Goal: Understand process/instructions: Learn about a topic

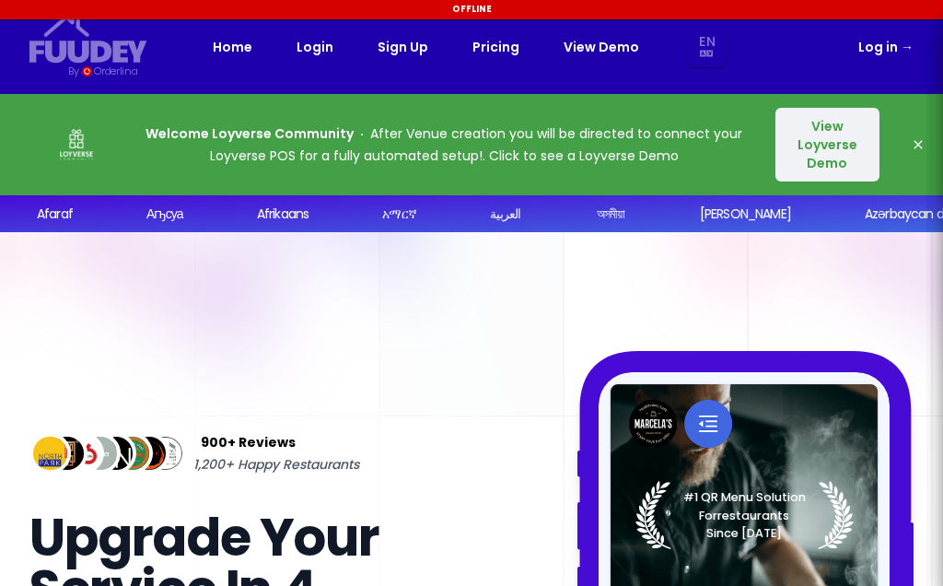
click at [823, 142] on button "View Loyverse Demo" at bounding box center [828, 145] width 104 height 74
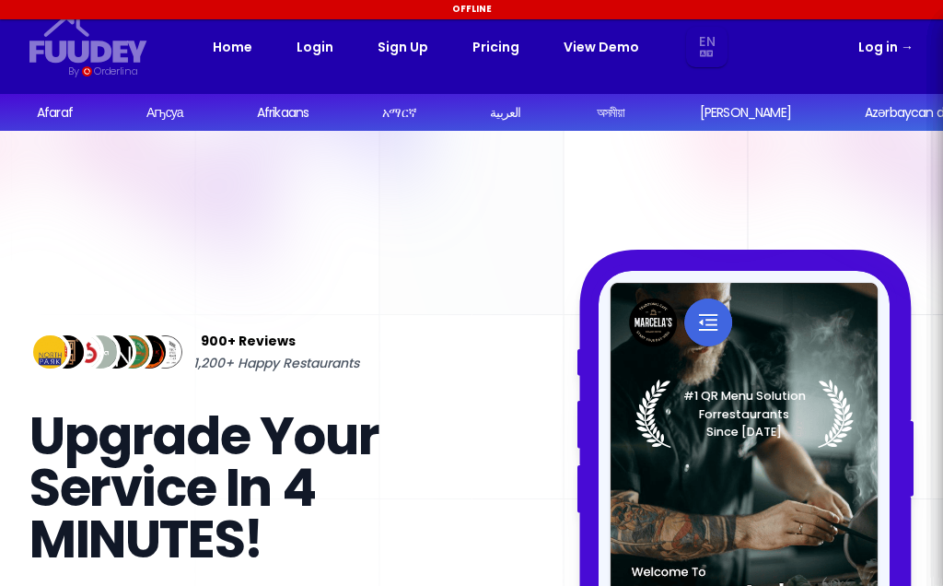
select select "en"
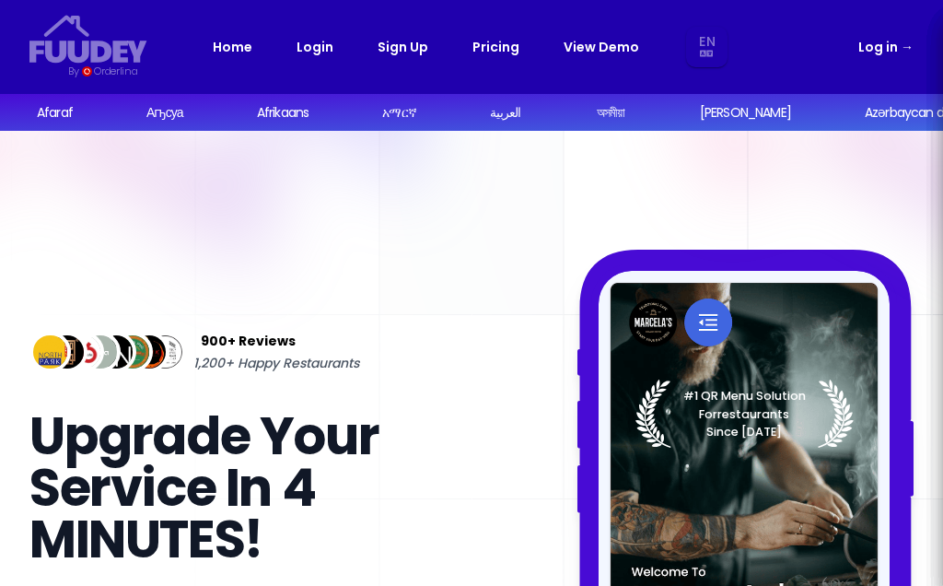
select select "en"
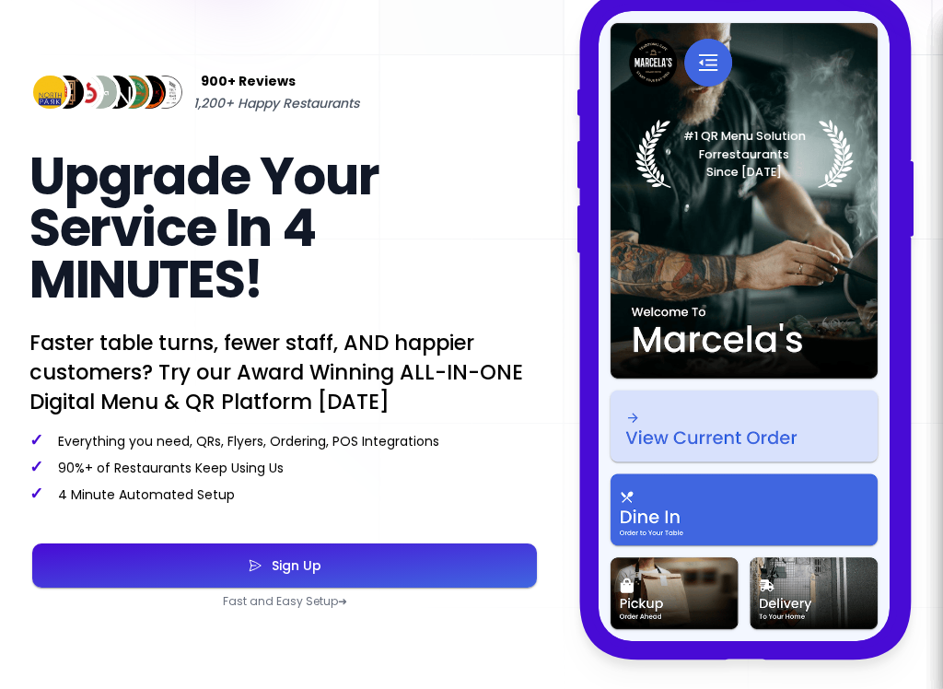
scroll to position [235, 0]
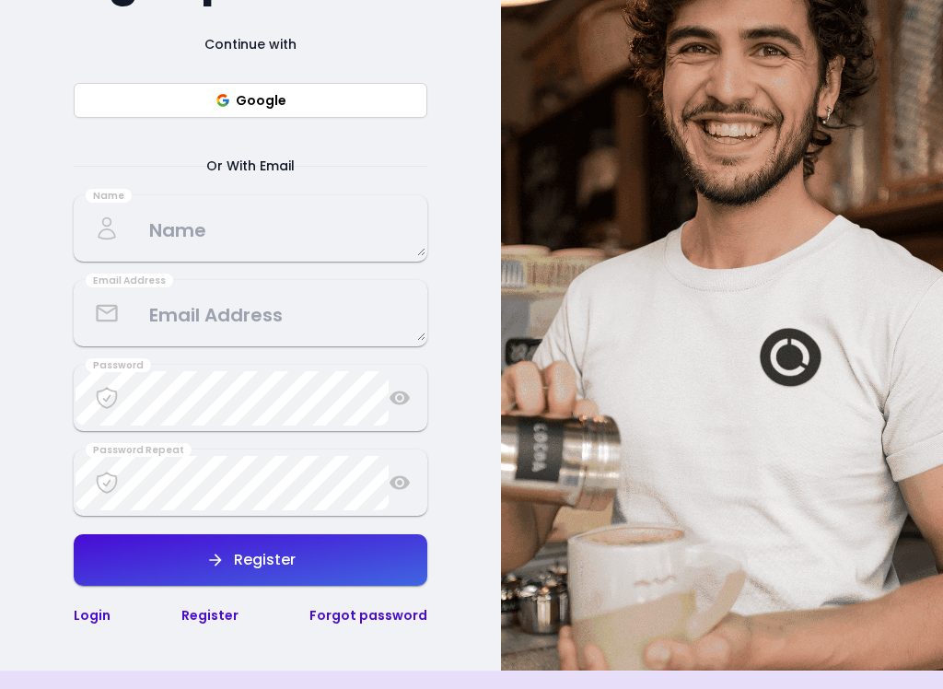
select select "en"
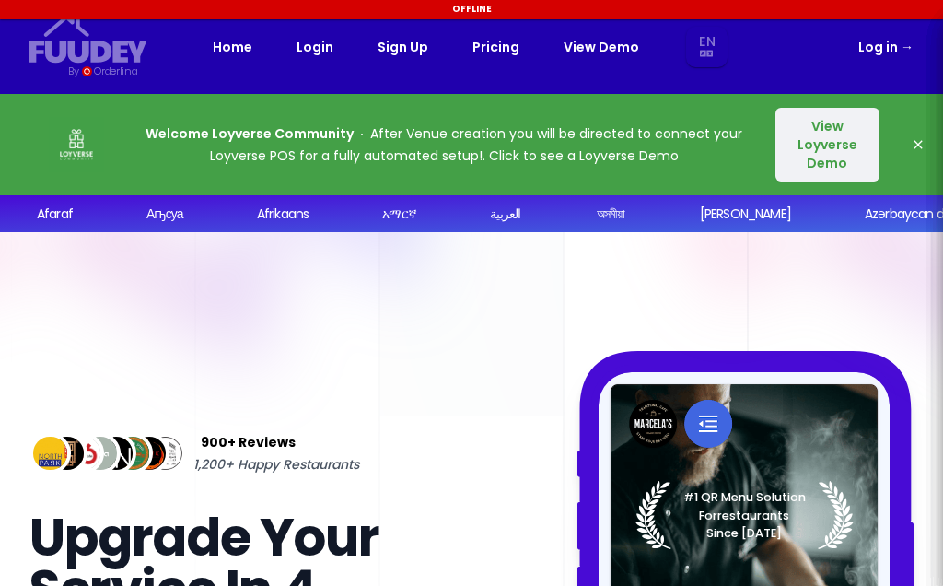
select select "en"
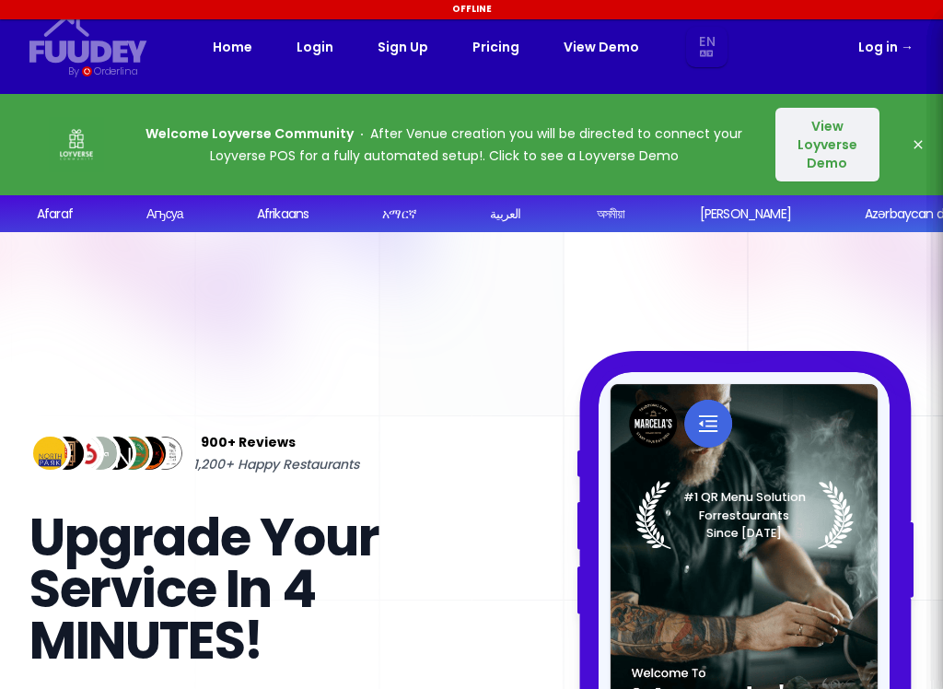
select select "en"
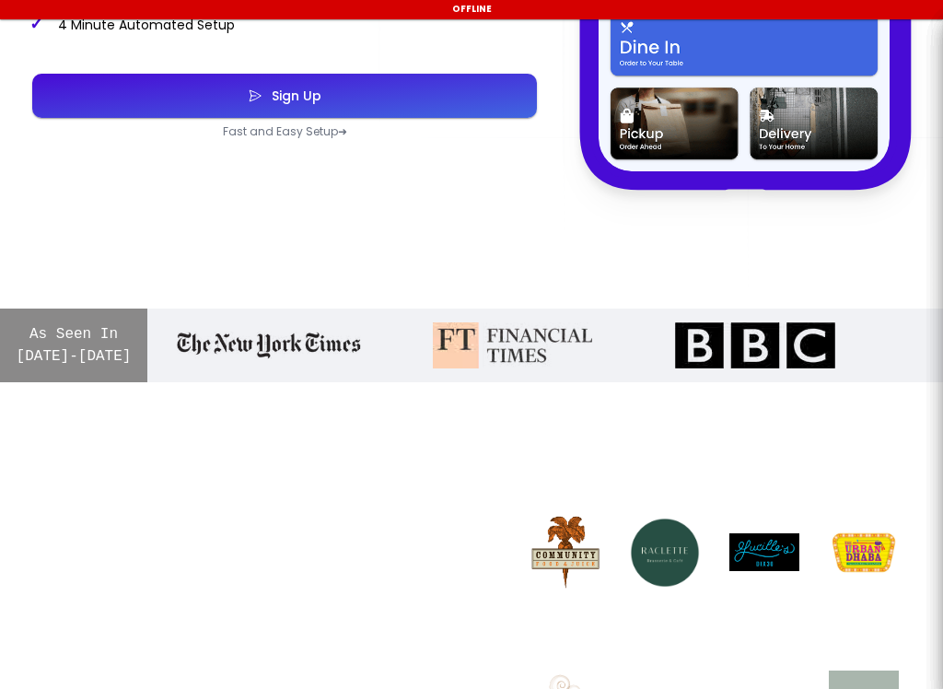
scroll to position [867, 0]
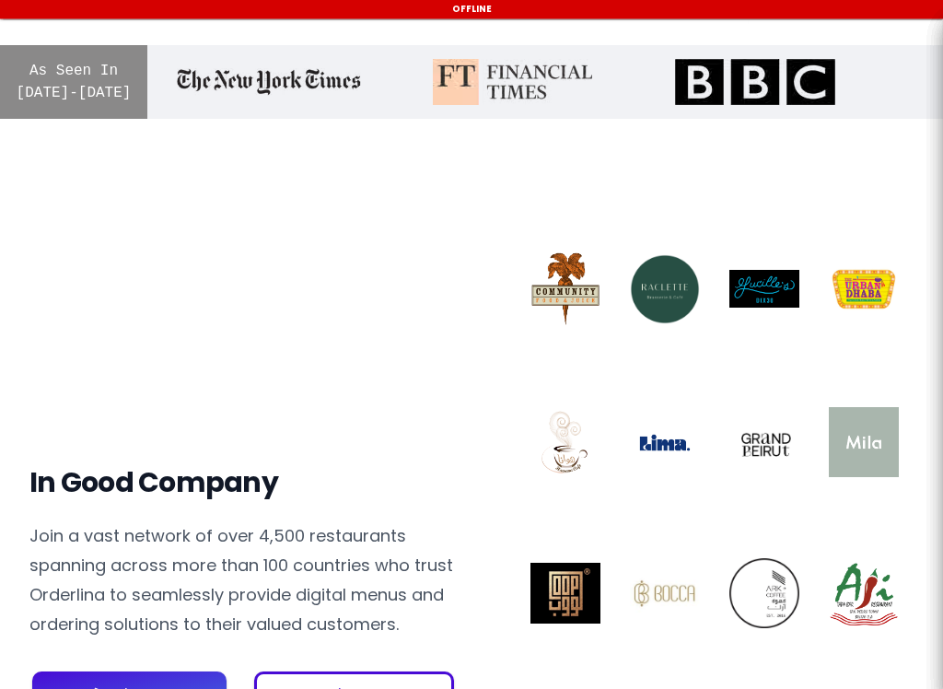
select select "en"
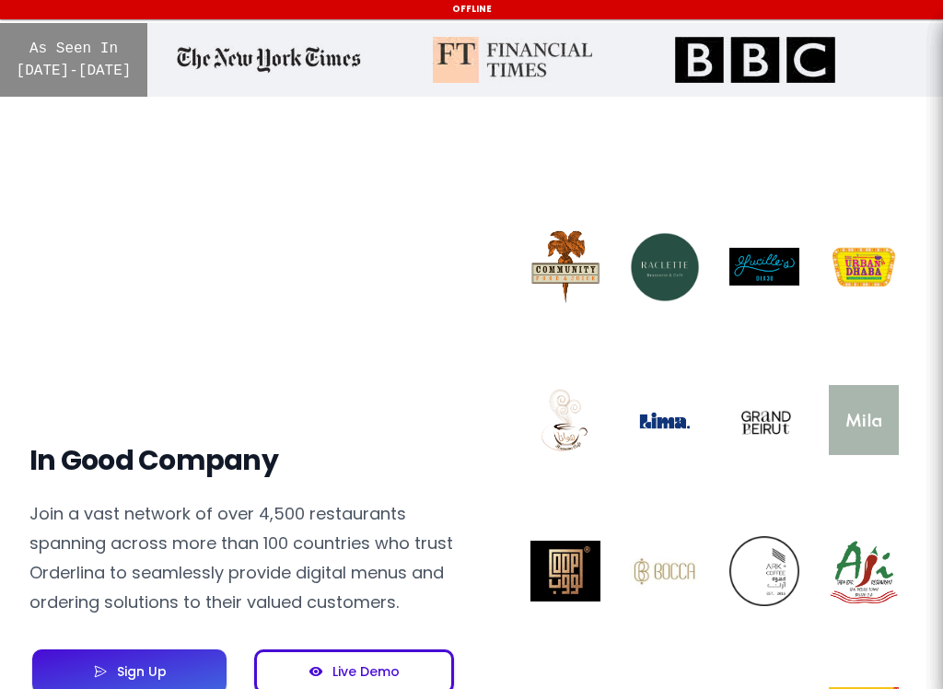
select select "en"
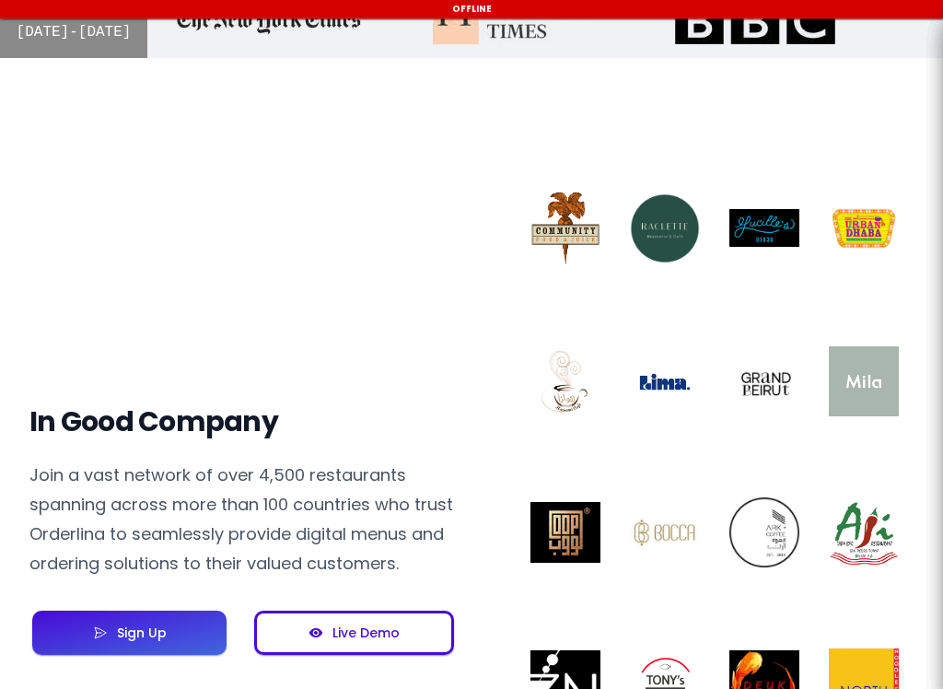
scroll to position [1155, 0]
select select "en"
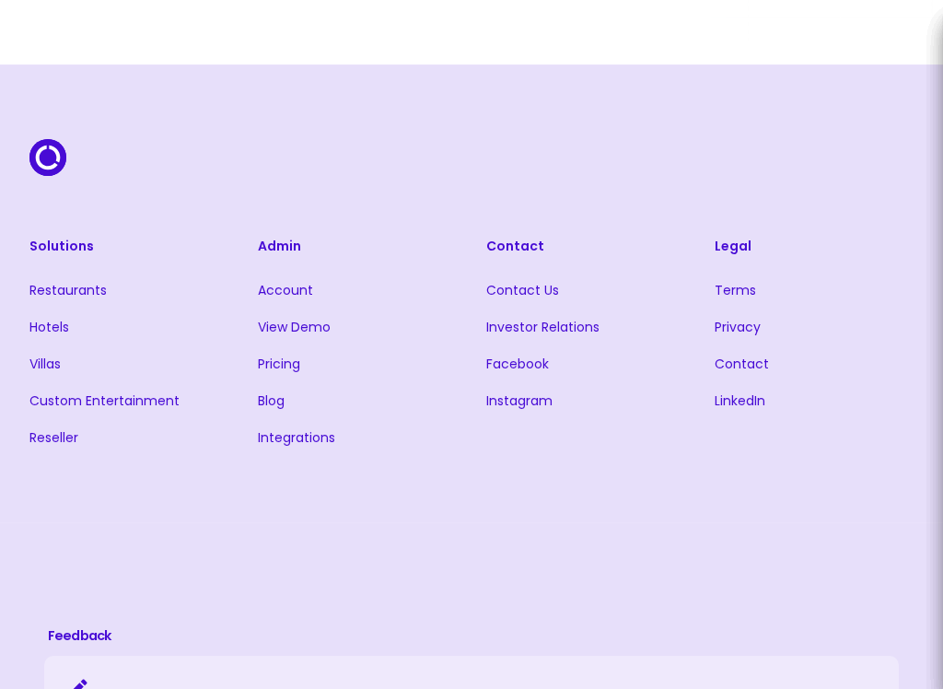
scroll to position [4061, 0]
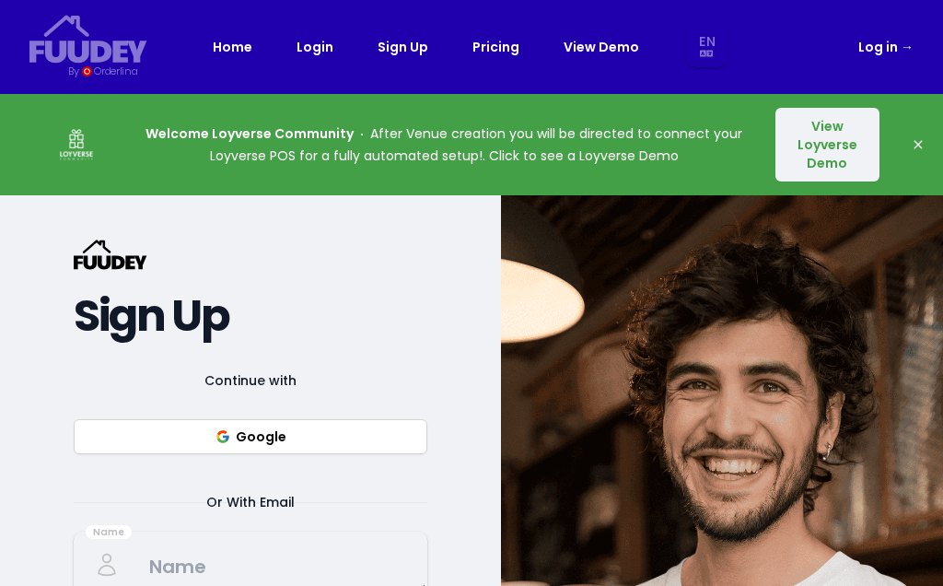
select select "en"
click at [832, 136] on button "View Loyverse Demo" at bounding box center [828, 145] width 104 height 74
select select "en"
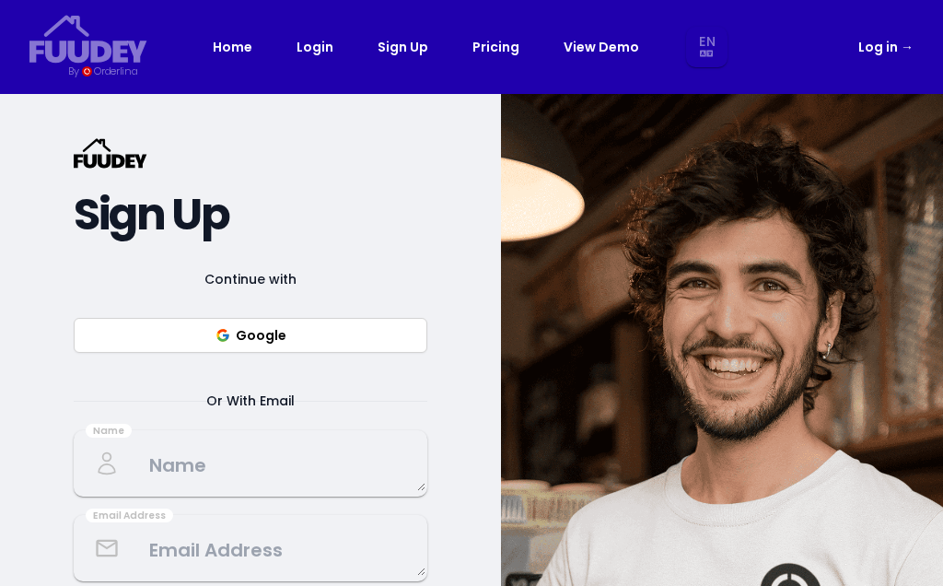
select select "en"
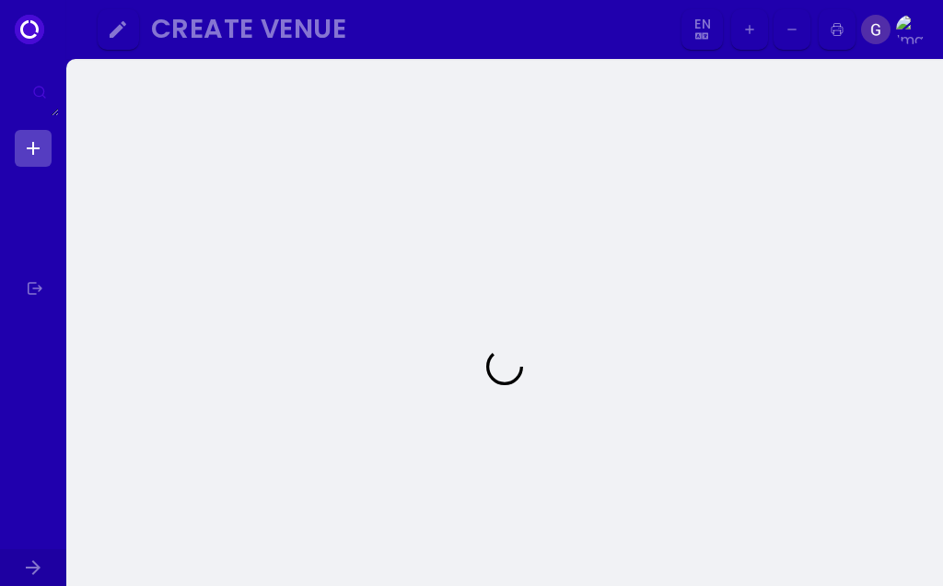
select select "en"
